Goal: Information Seeking & Learning: Learn about a topic

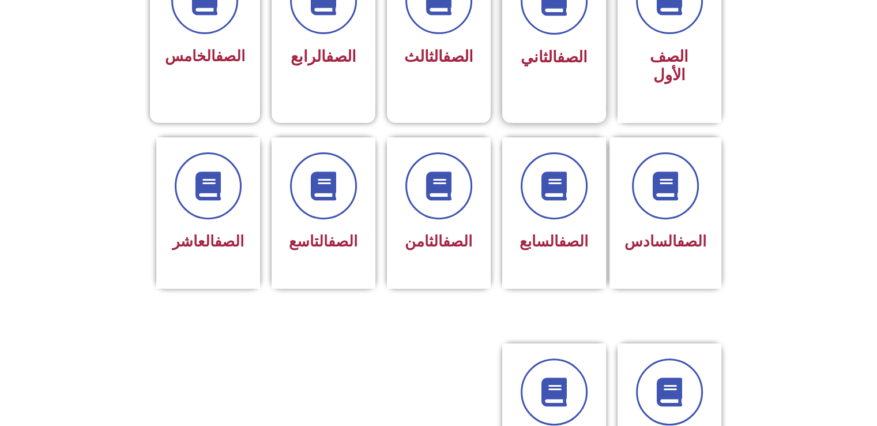
scroll to position [371, 0]
click at [347, 233] on link "الصف" at bounding box center [342, 241] width 29 height 17
click at [303, 258] on div "الصف التاسع" at bounding box center [324, 213] width 104 height 152
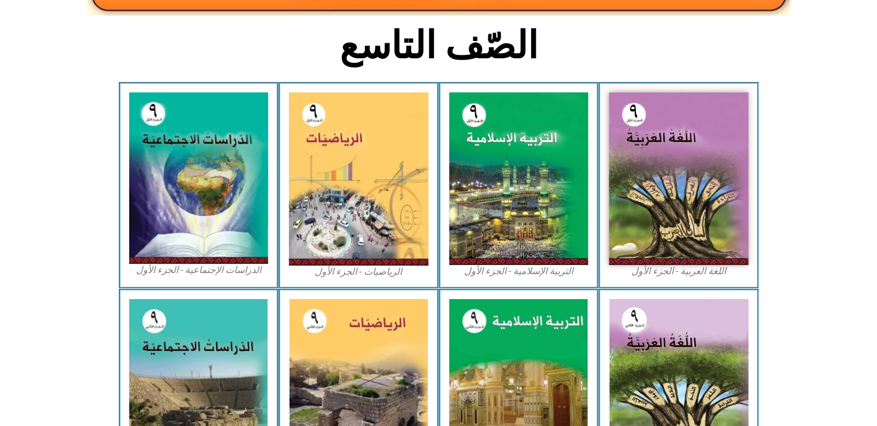
scroll to position [276, 0]
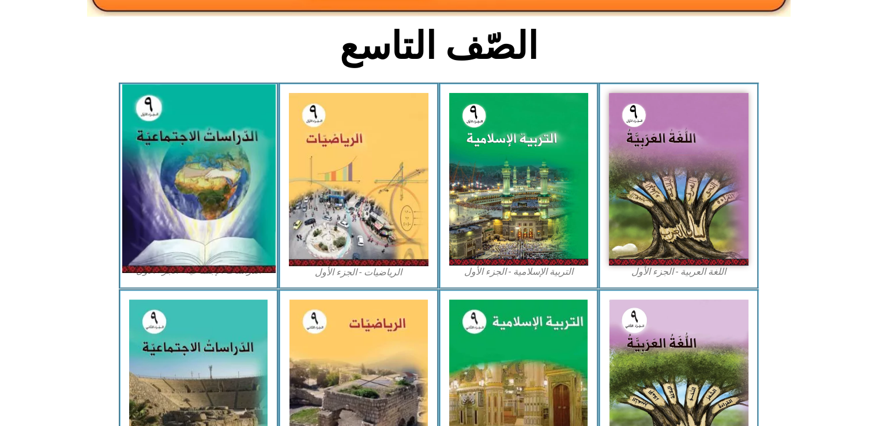
click at [218, 175] on img at bounding box center [198, 179] width 153 height 189
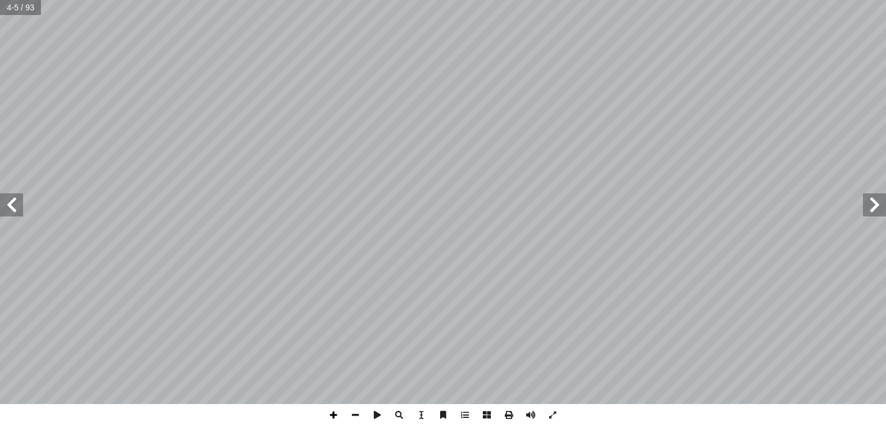
click at [326, 411] on span at bounding box center [333, 415] width 22 height 22
drag, startPoint x: 326, startPoint y: 411, endPoint x: 355, endPoint y: 412, distance: 28.9
click at [355, 412] on div at bounding box center [442, 415] width 241 height 22
click at [355, 412] on span at bounding box center [355, 415] width 22 height 22
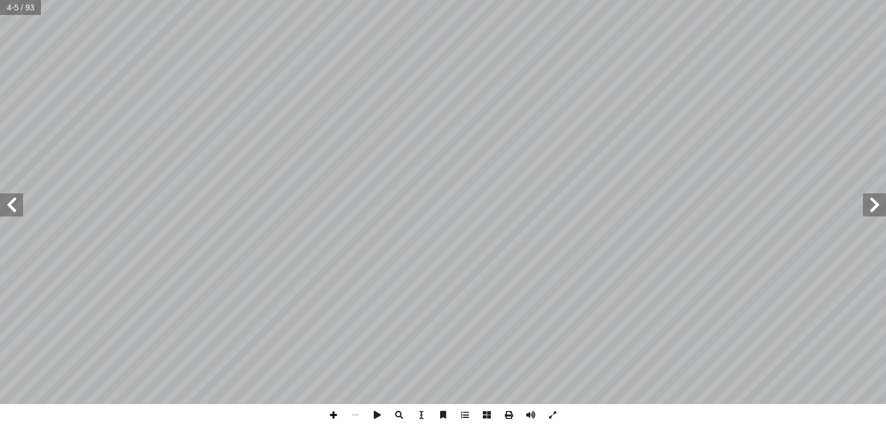
click at [334, 415] on span at bounding box center [333, 415] width 22 height 22
click at [364, 413] on span at bounding box center [355, 415] width 22 height 22
click at [872, 207] on span at bounding box center [874, 204] width 23 height 23
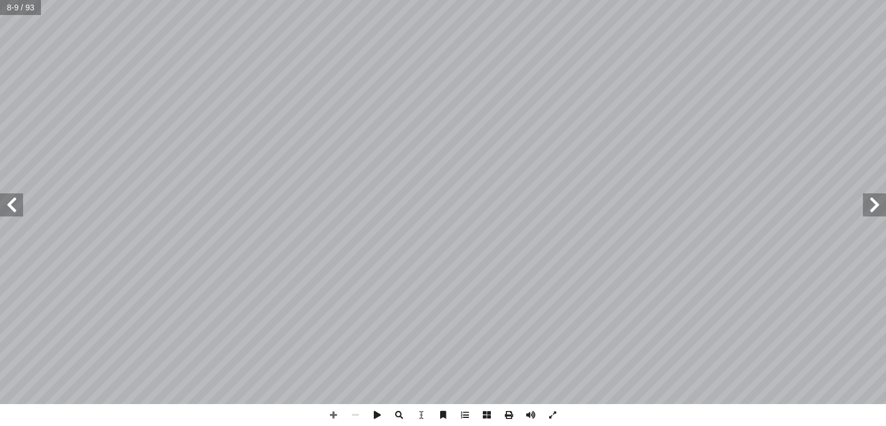
click at [14, 204] on span at bounding box center [11, 204] width 23 height 23
click at [879, 215] on span at bounding box center [874, 204] width 23 height 23
click at [881, 212] on span at bounding box center [874, 204] width 23 height 23
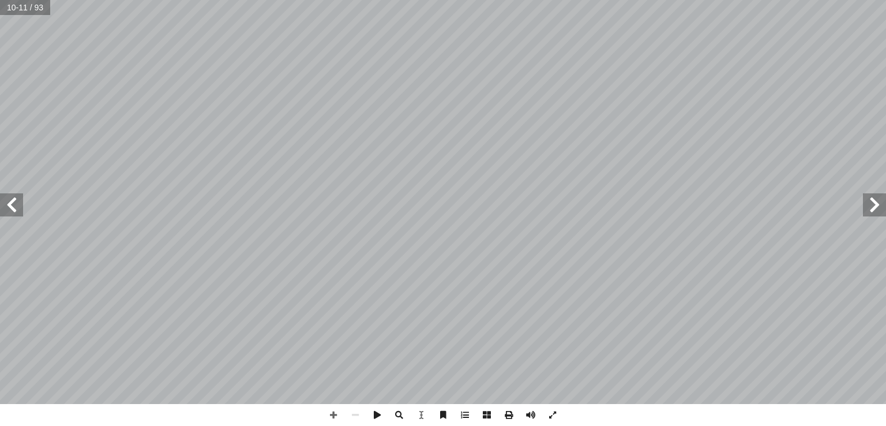
click at [881, 212] on span at bounding box center [874, 204] width 23 height 23
click at [334, 416] on span at bounding box center [333, 415] width 22 height 22
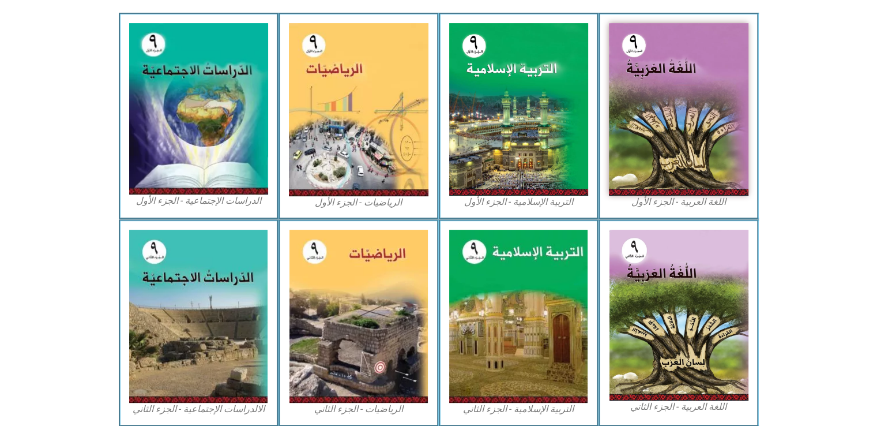
scroll to position [347, 0]
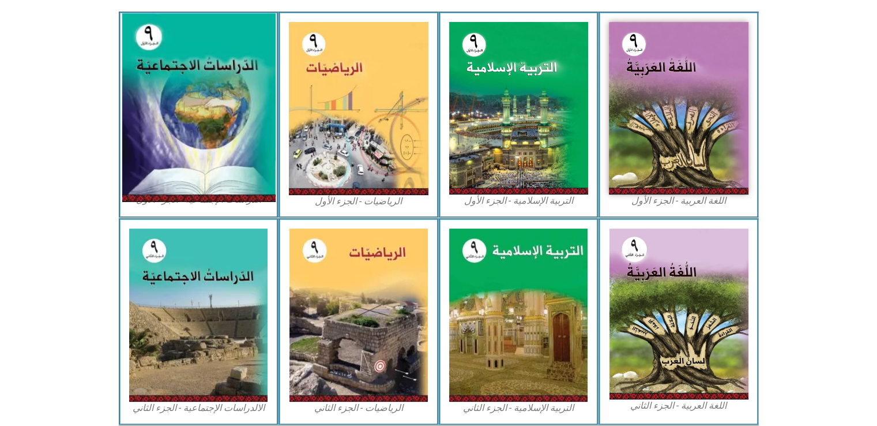
click at [203, 141] on img at bounding box center [198, 108] width 153 height 189
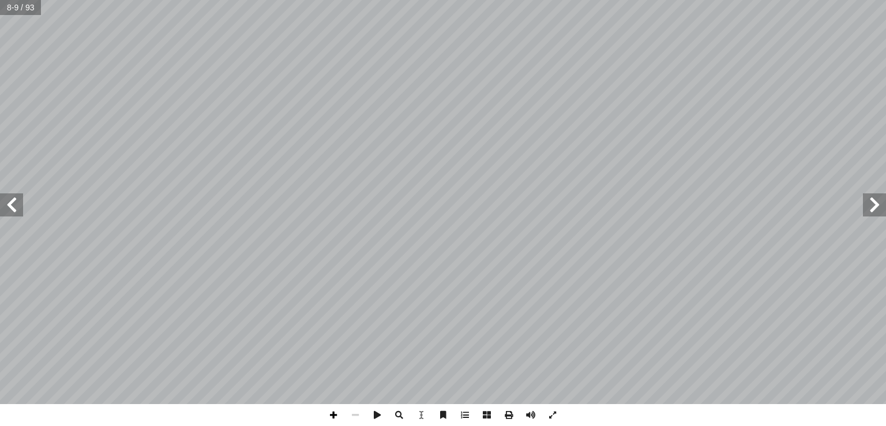
click at [330, 417] on span at bounding box center [333, 415] width 22 height 22
click at [359, 416] on span at bounding box center [355, 415] width 22 height 22
click at [554, 413] on span at bounding box center [552, 415] width 22 height 22
